Goal: Find specific page/section: Find specific page/section

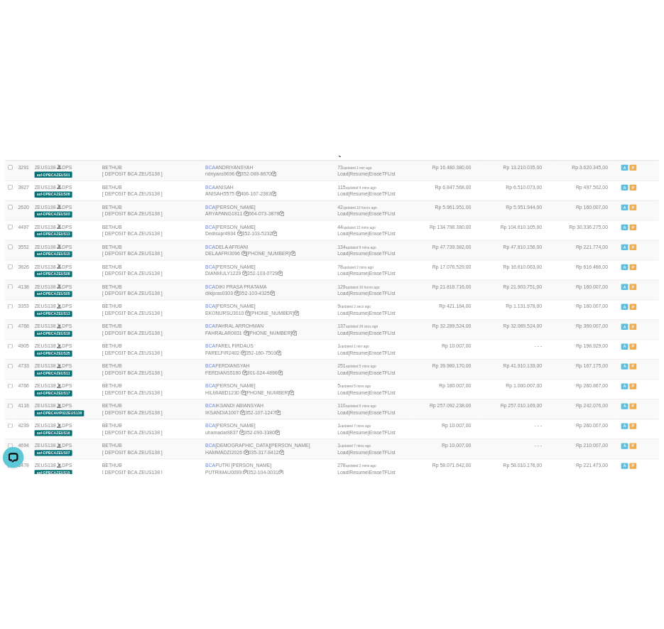
scroll to position [375, 0]
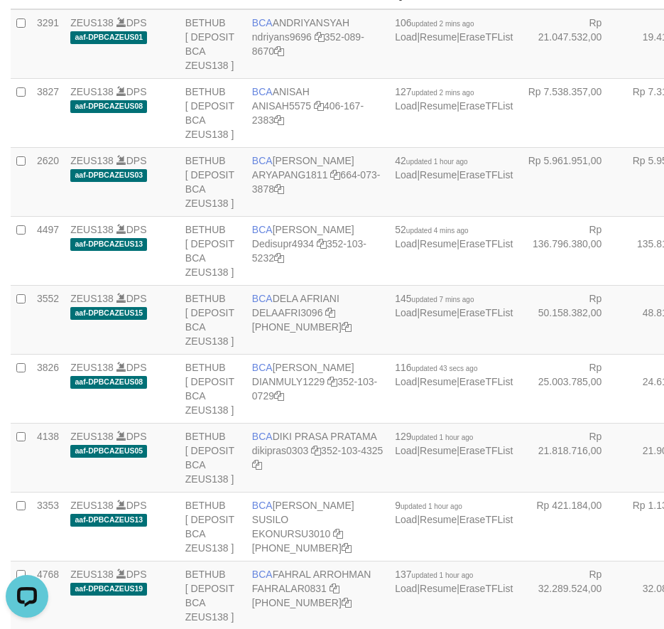
scroll to position [2624, 0]
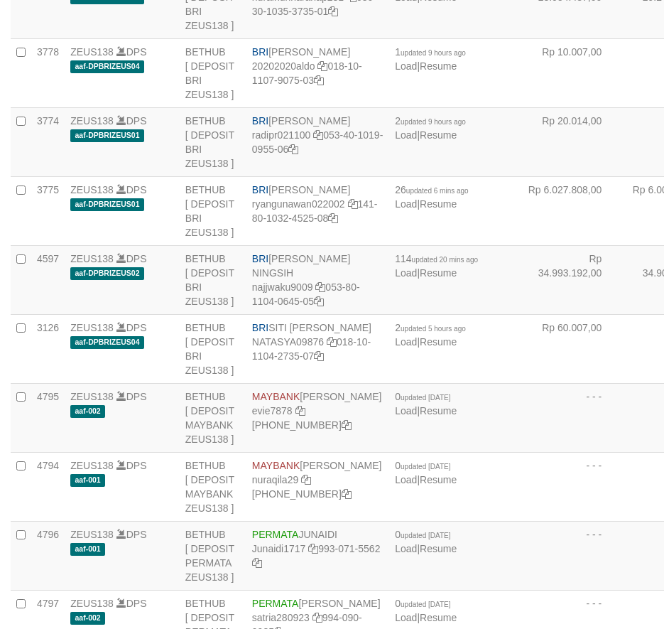
scroll to position [2624, 0]
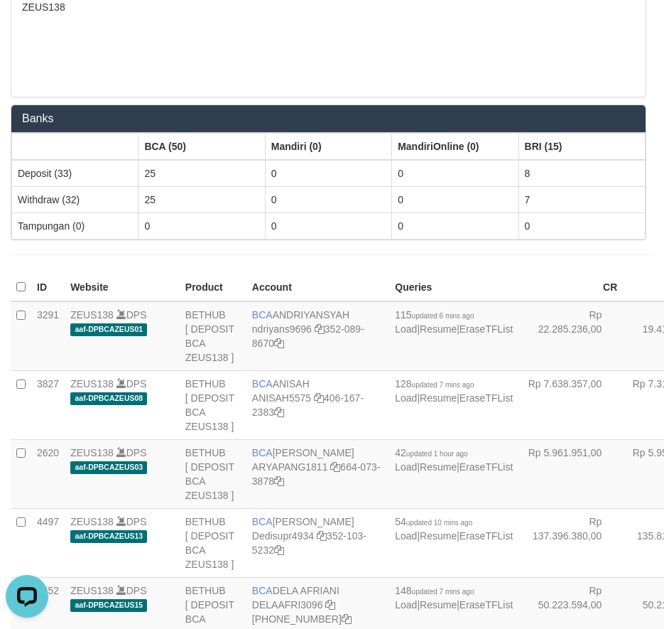
scroll to position [2479, 0]
